Goal: Find specific page/section: Find specific page/section

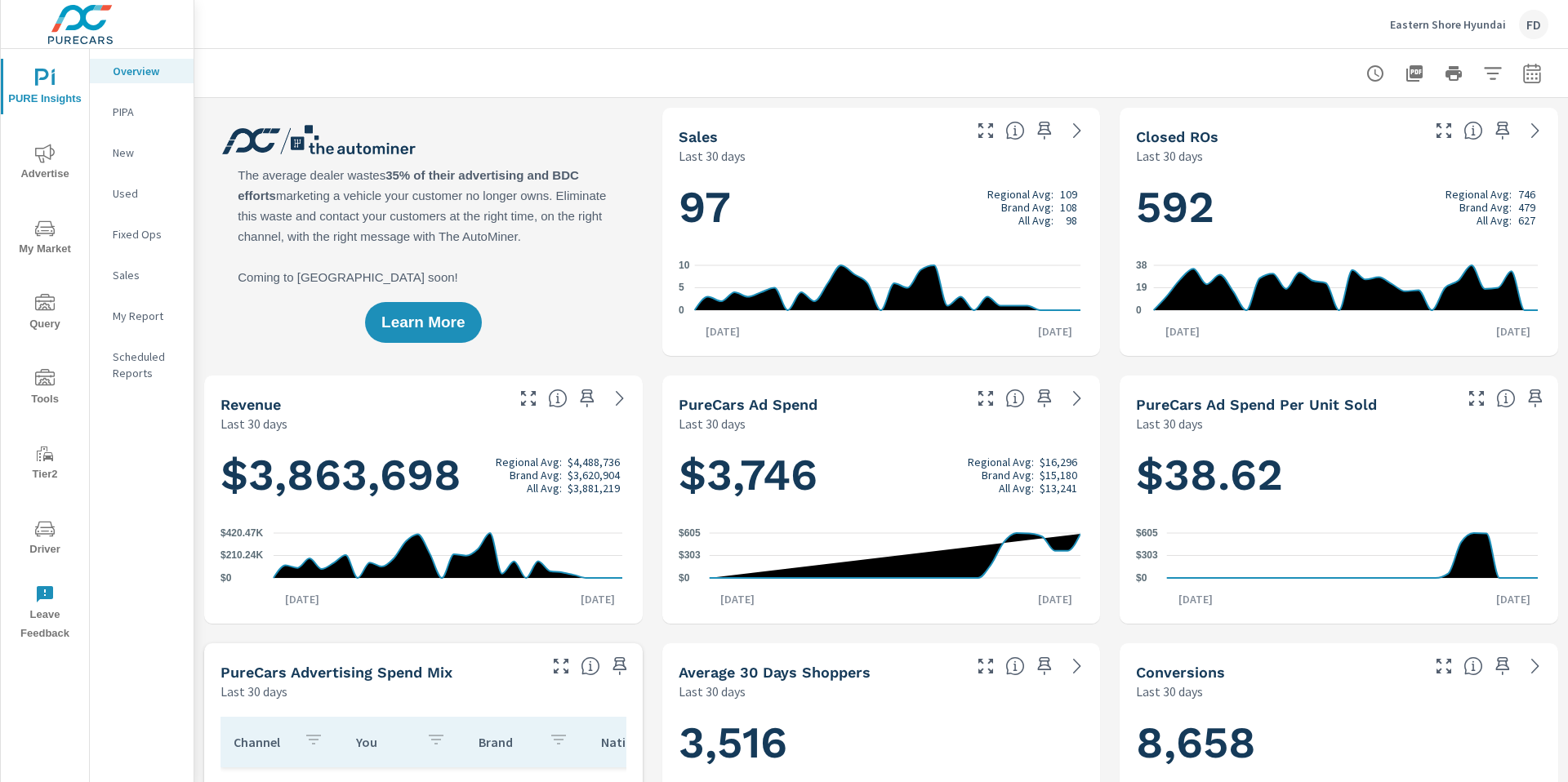
scroll to position [1, 0]
click at [40, 541] on span "Driver" at bounding box center [45, 539] width 78 height 40
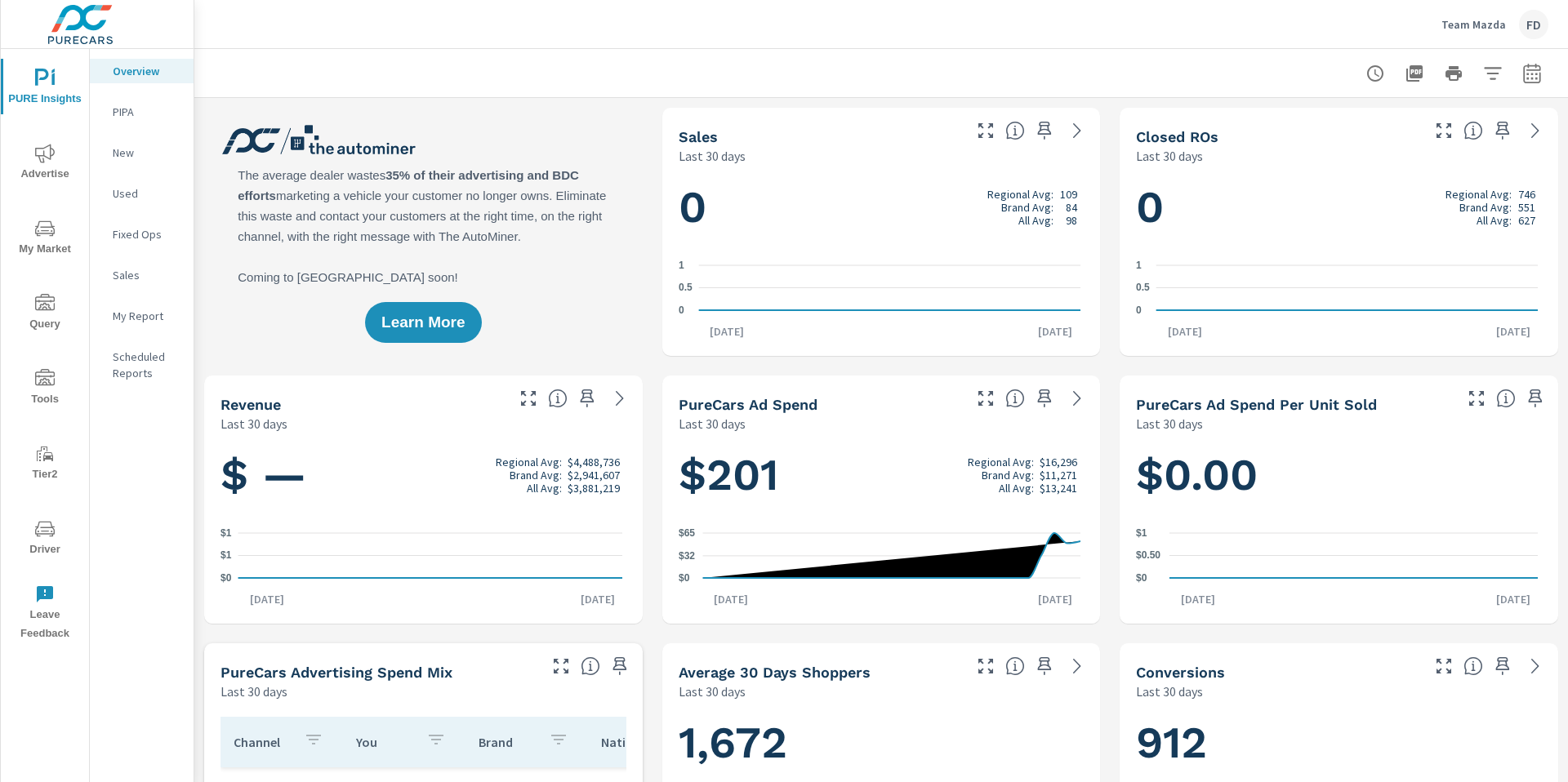
scroll to position [1, 0]
click at [50, 537] on icon "nav menu" at bounding box center [45, 530] width 20 height 20
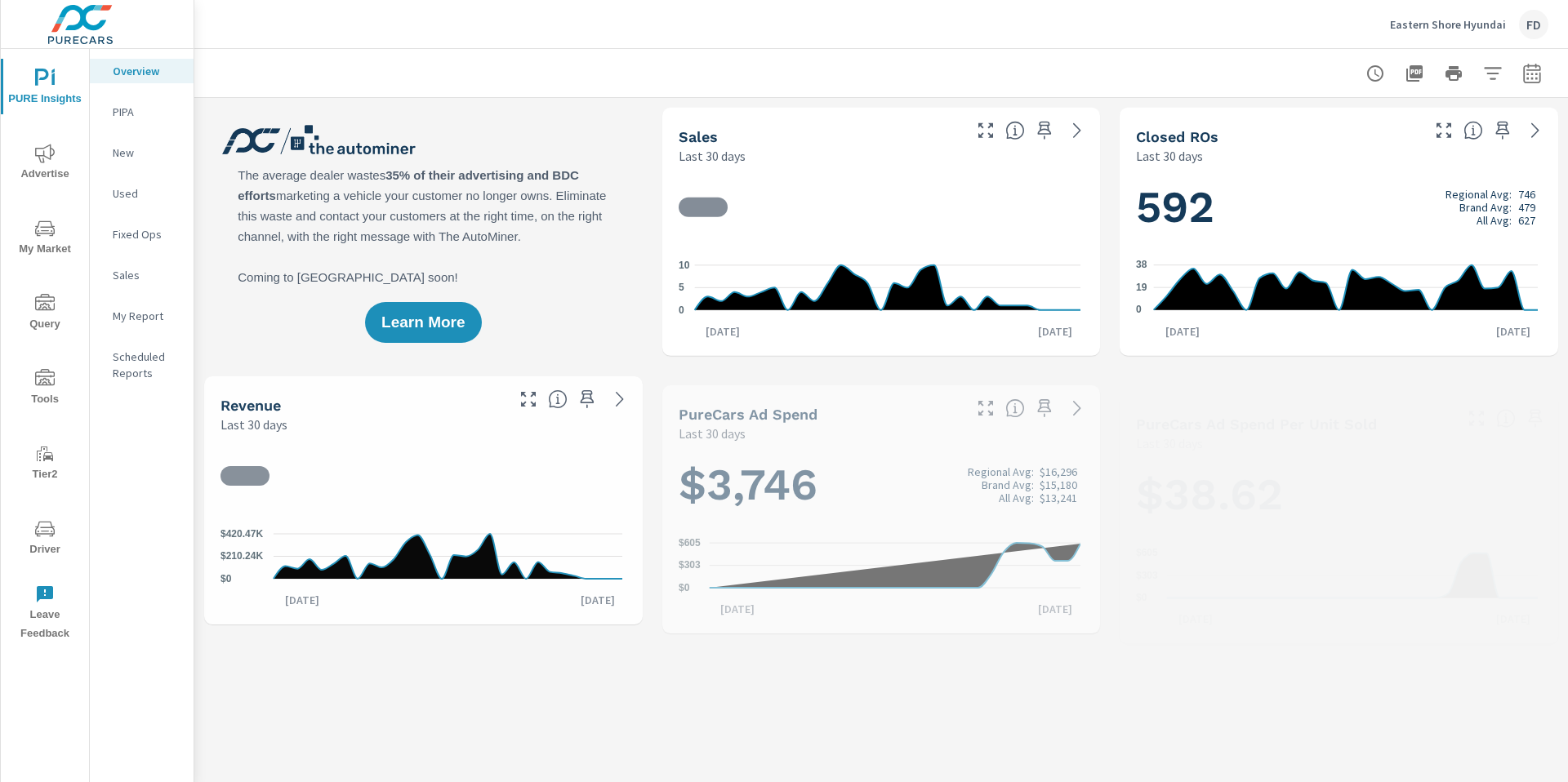
scroll to position [1, 0]
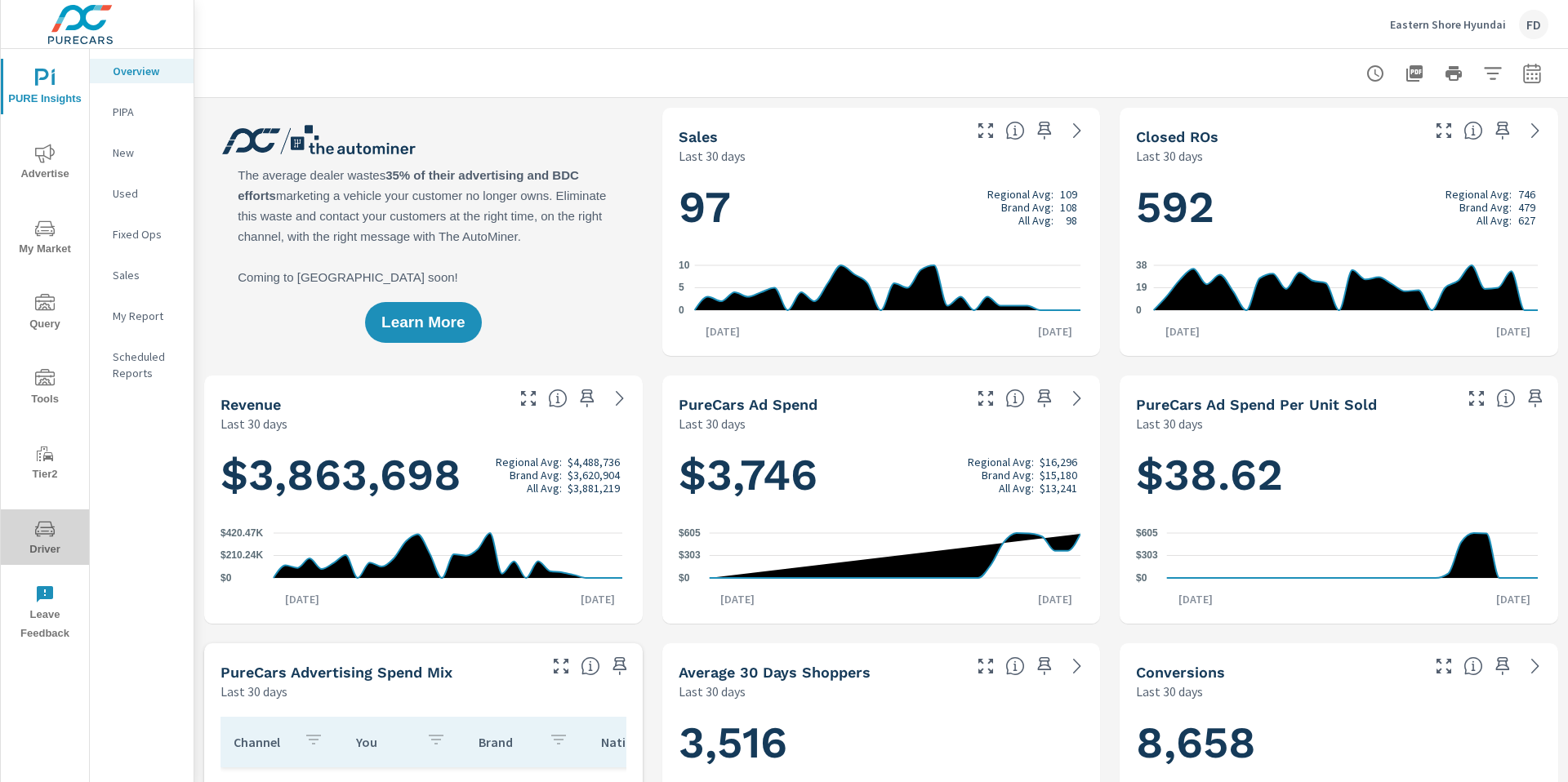
click at [53, 562] on button "Driver" at bounding box center [45, 538] width 88 height 55
